Goal: Check status: Check status

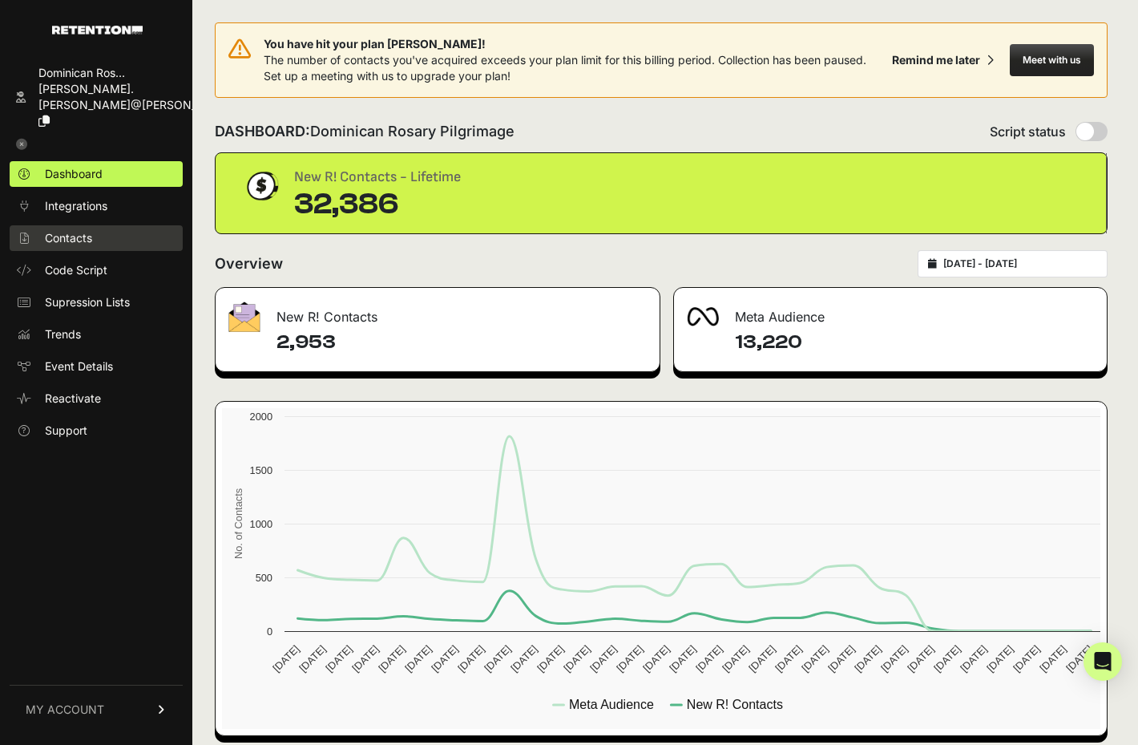
click at [107, 225] on link "Contacts" at bounding box center [96, 238] width 173 height 26
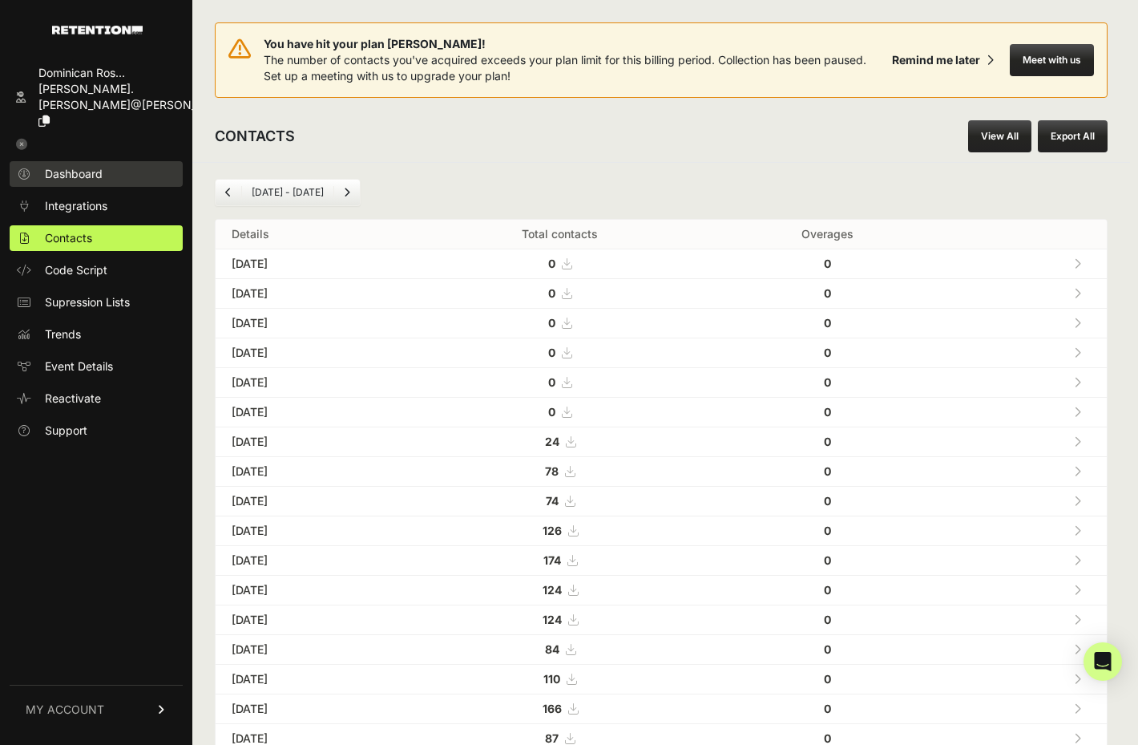
click at [94, 166] on span "Dashboard" at bounding box center [74, 174] width 58 height 16
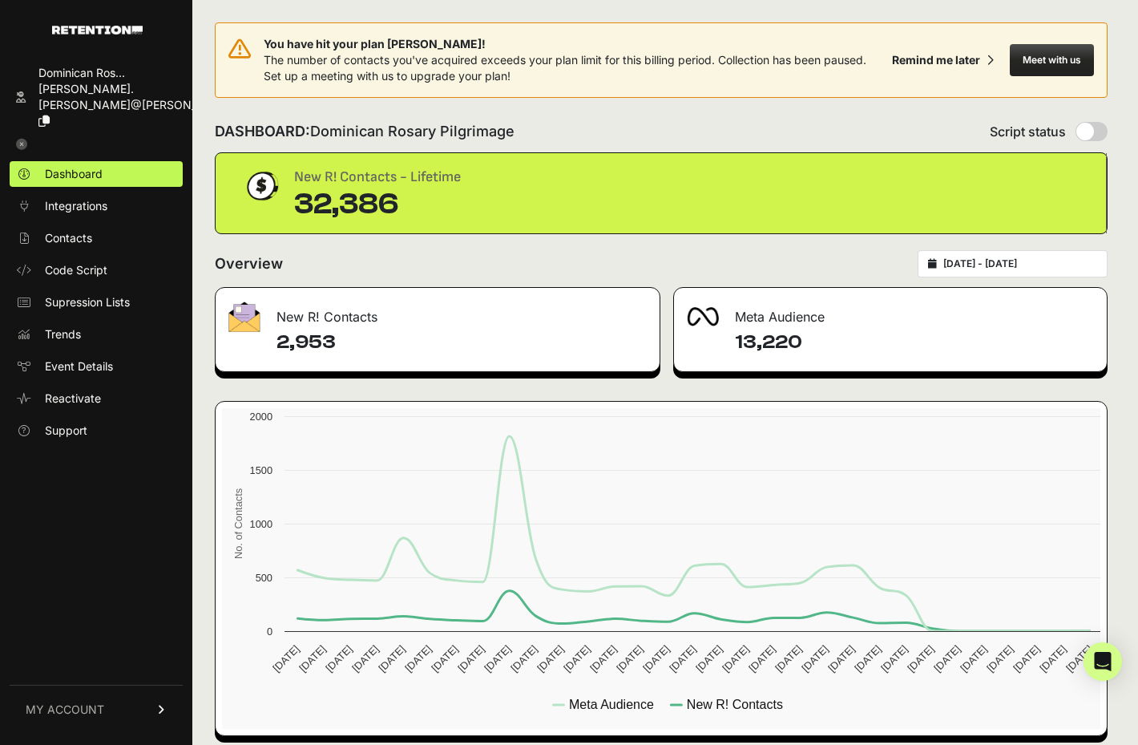
click at [937, 264] on icon at bounding box center [932, 264] width 9 height 10
type input "2025-08-06"
type input "2025-09-05"
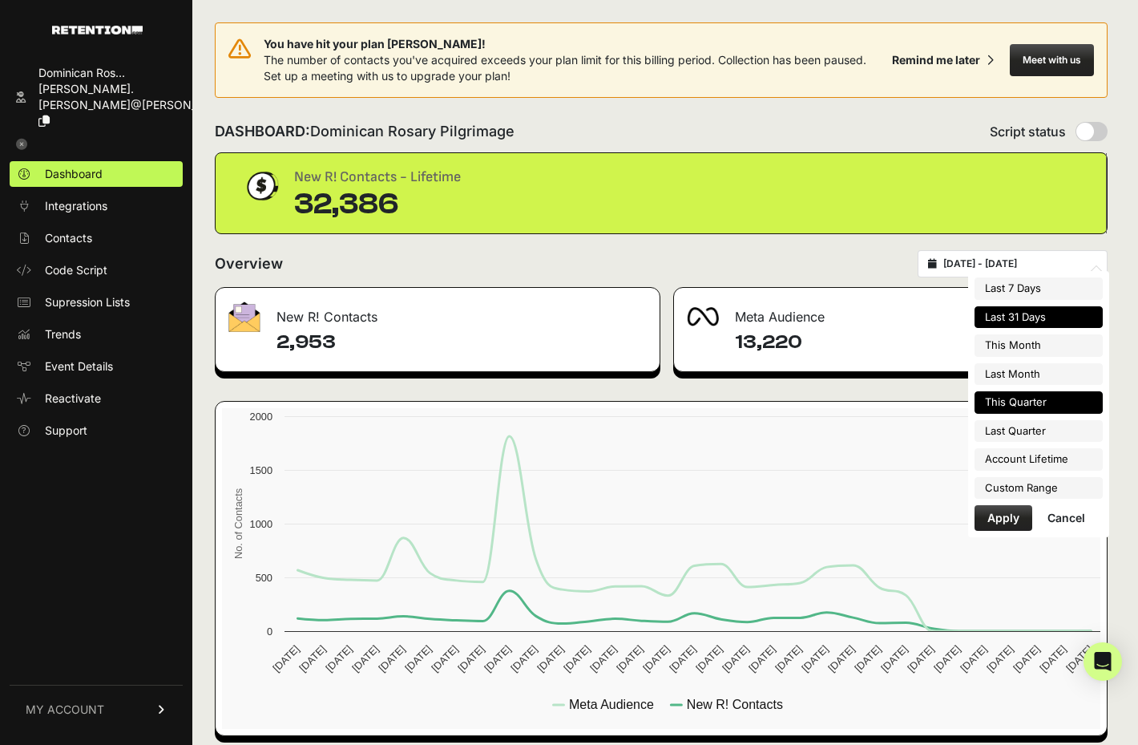
type input "2025-09-01"
type input "2025-09-30"
type input "2025-08-01"
type input "2025-08-31"
type input "2025-07-01"
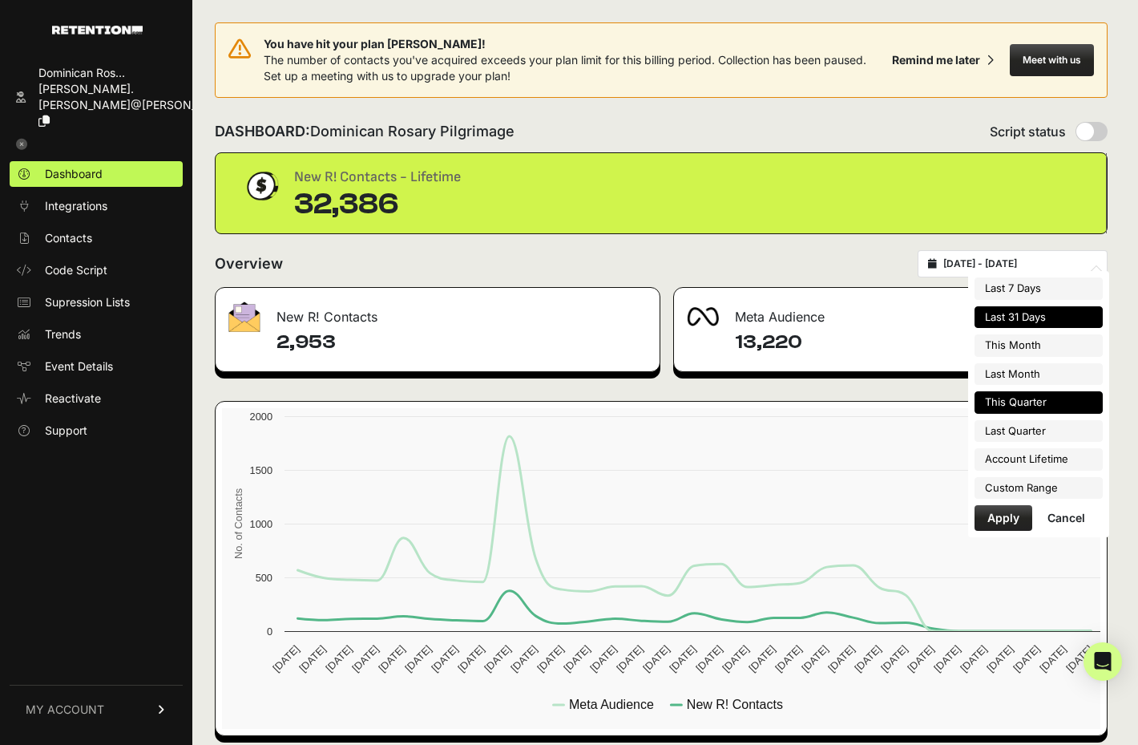
type input "2025-09-30"
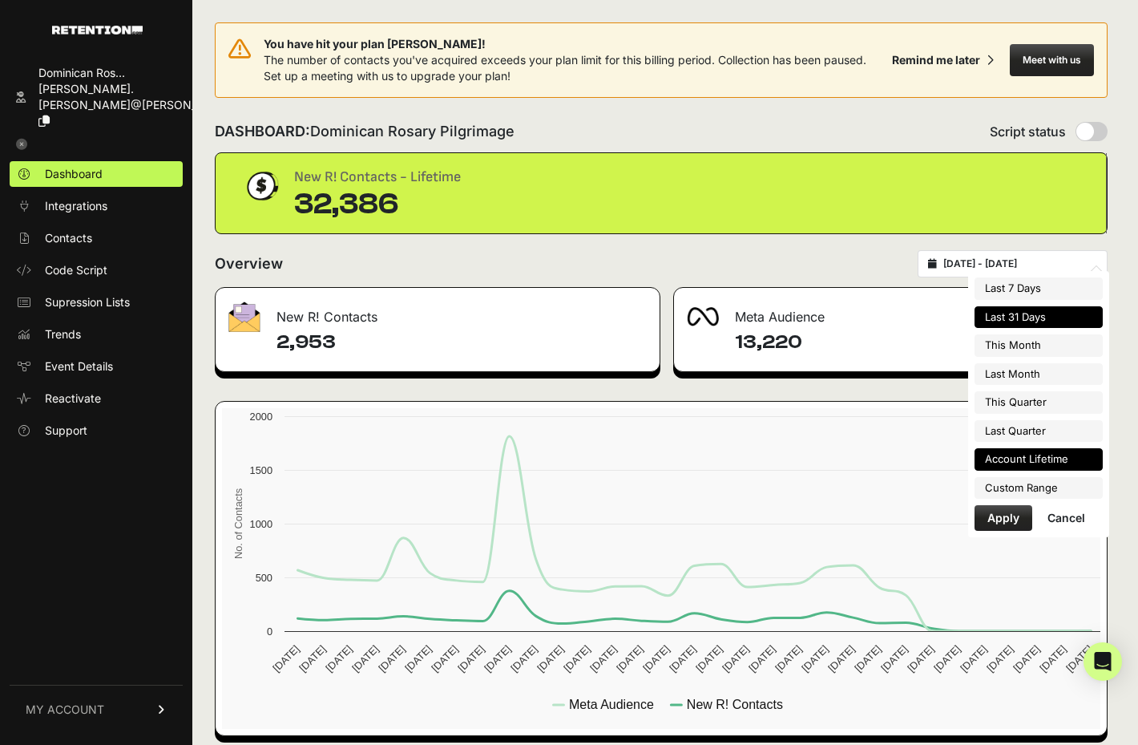
type input "2025-04-01"
type input "2025-06-30"
type input "2025-08-06"
type input "2025-09-05"
click at [1060, 480] on li "Custom Range" at bounding box center [1039, 488] width 128 height 22
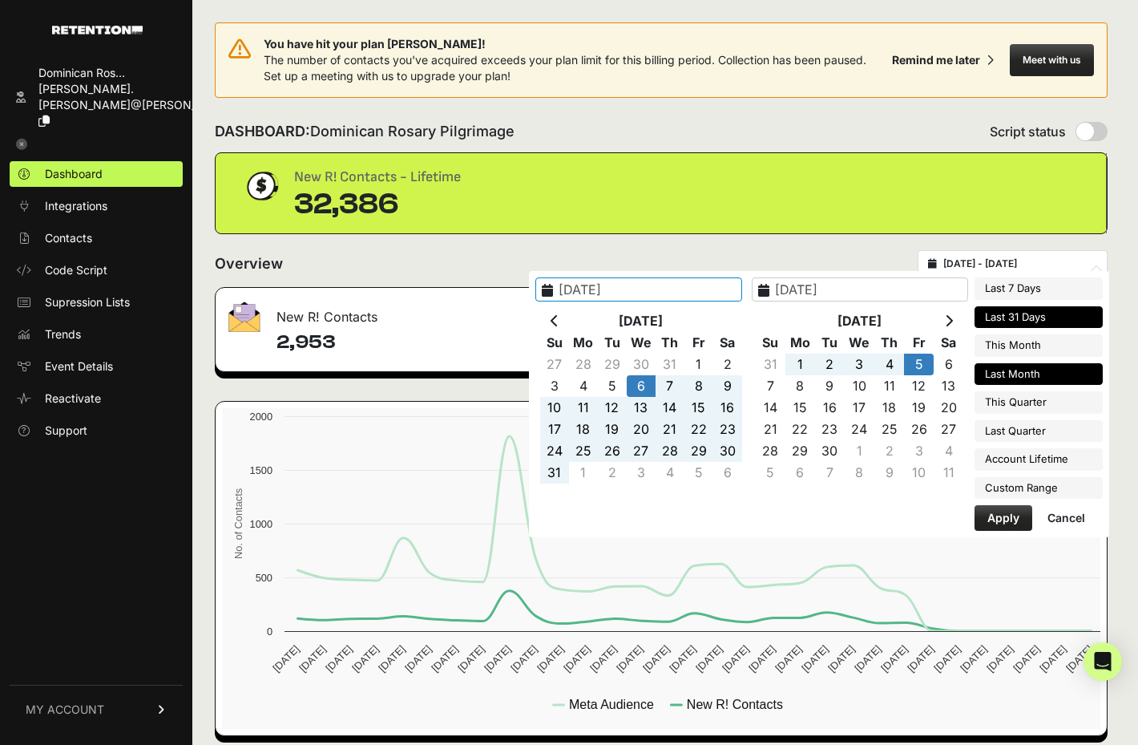
type input "2025-04-01"
type input "2025-06-30"
type input "2025-07-01"
type input "2025-09-30"
type input "2025-08-01"
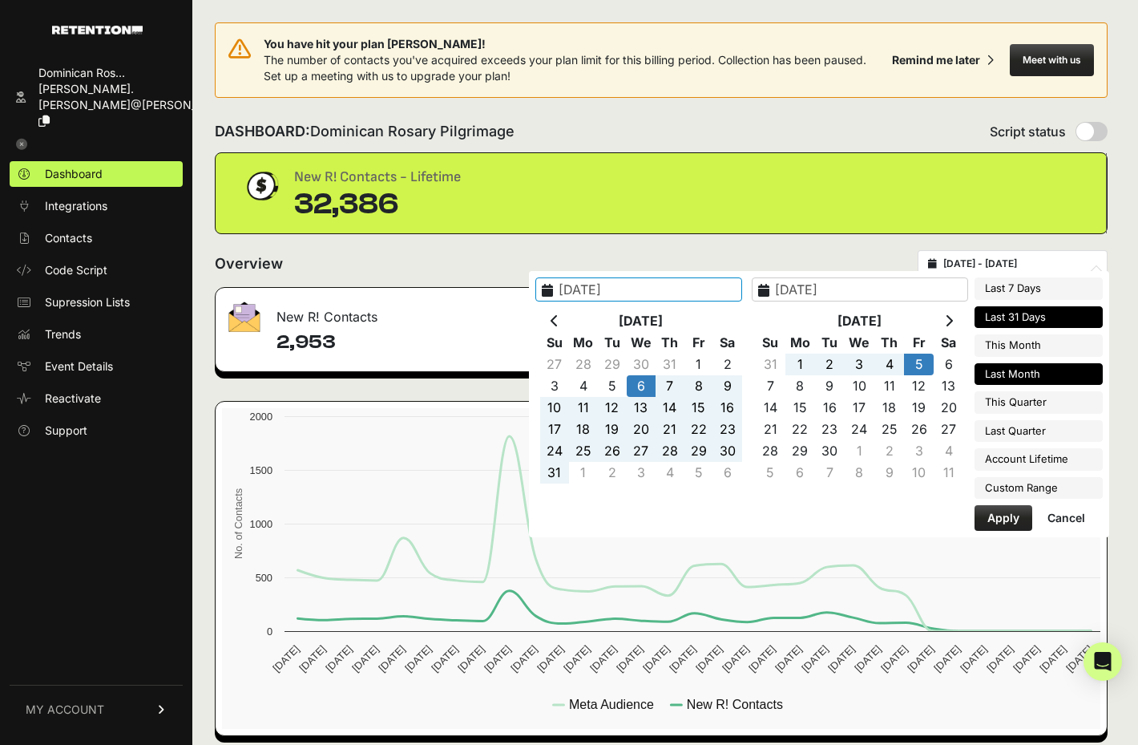
type input "2025-08-31"
type input "2025-08-06"
type input "2025-09-05"
type input "2025-08-31"
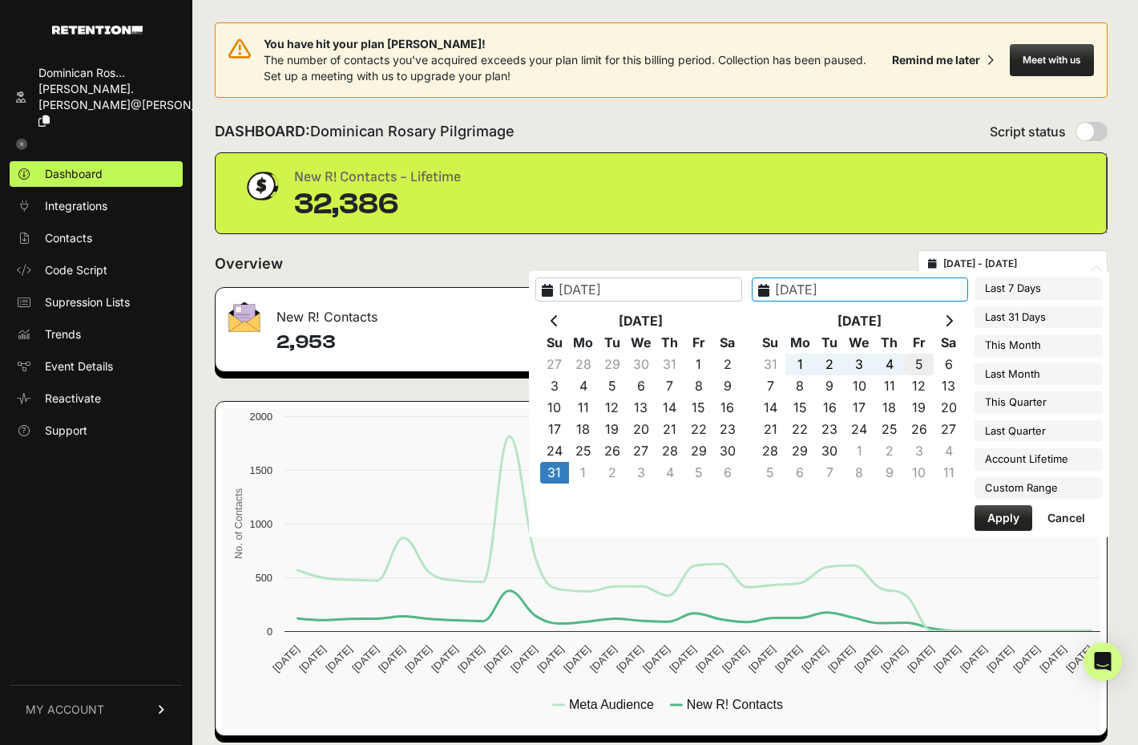
type input "2025-09-05"
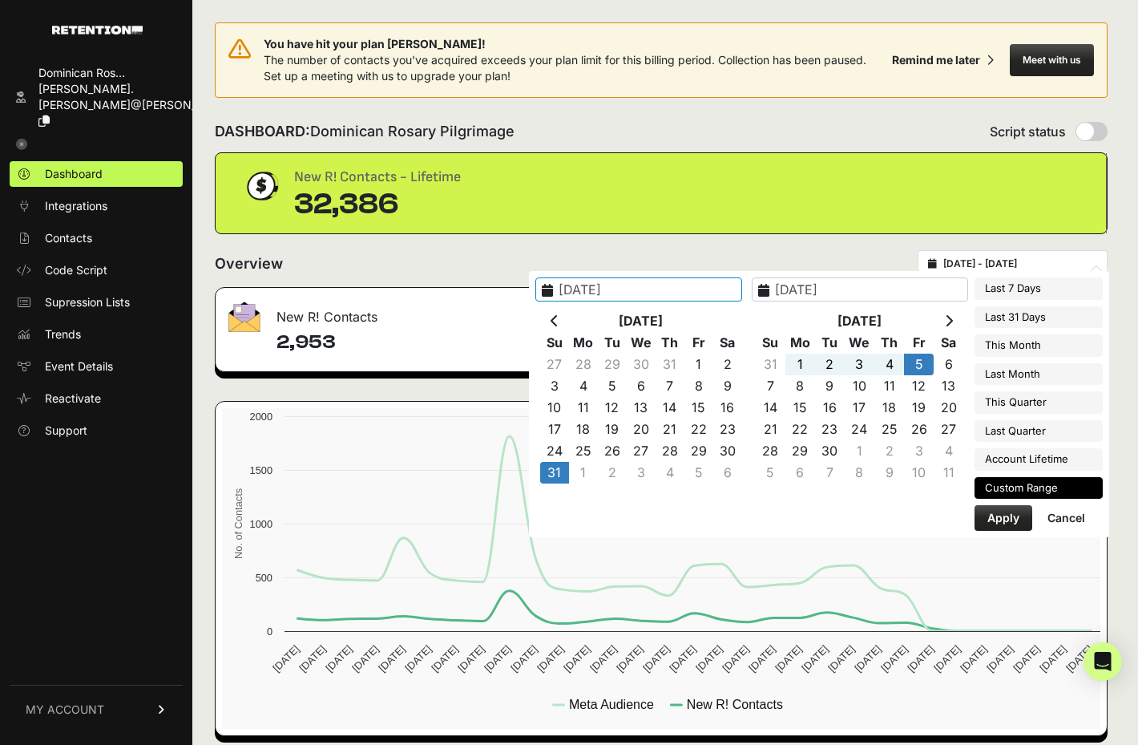
type input "2025-08-31"
click at [1002, 521] on button "Apply" at bounding box center [1004, 518] width 58 height 26
type input "2025-08-31 - 2025-09-05"
